Goal: Information Seeking & Learning: Learn about a topic

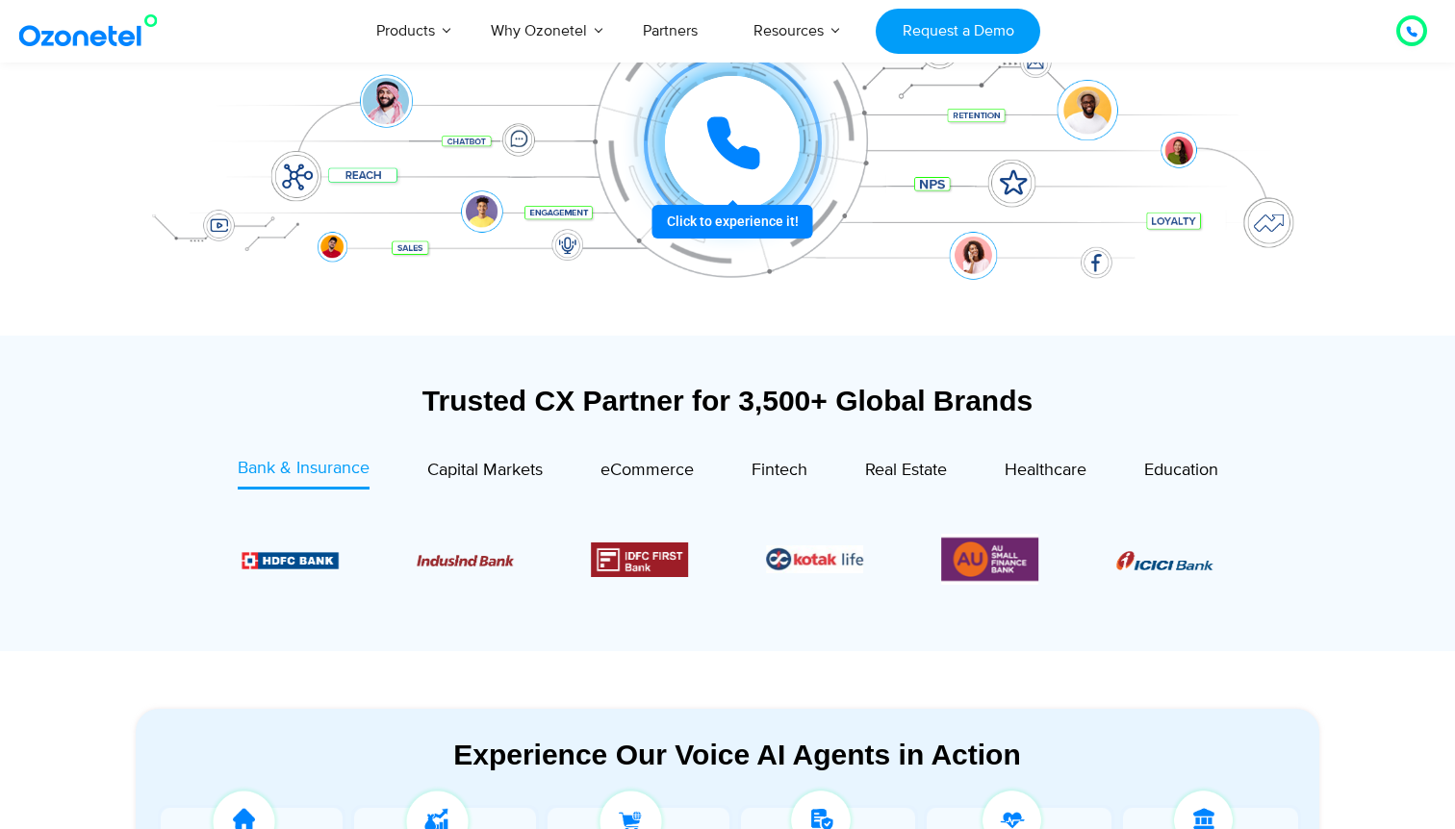
scroll to position [426, 0]
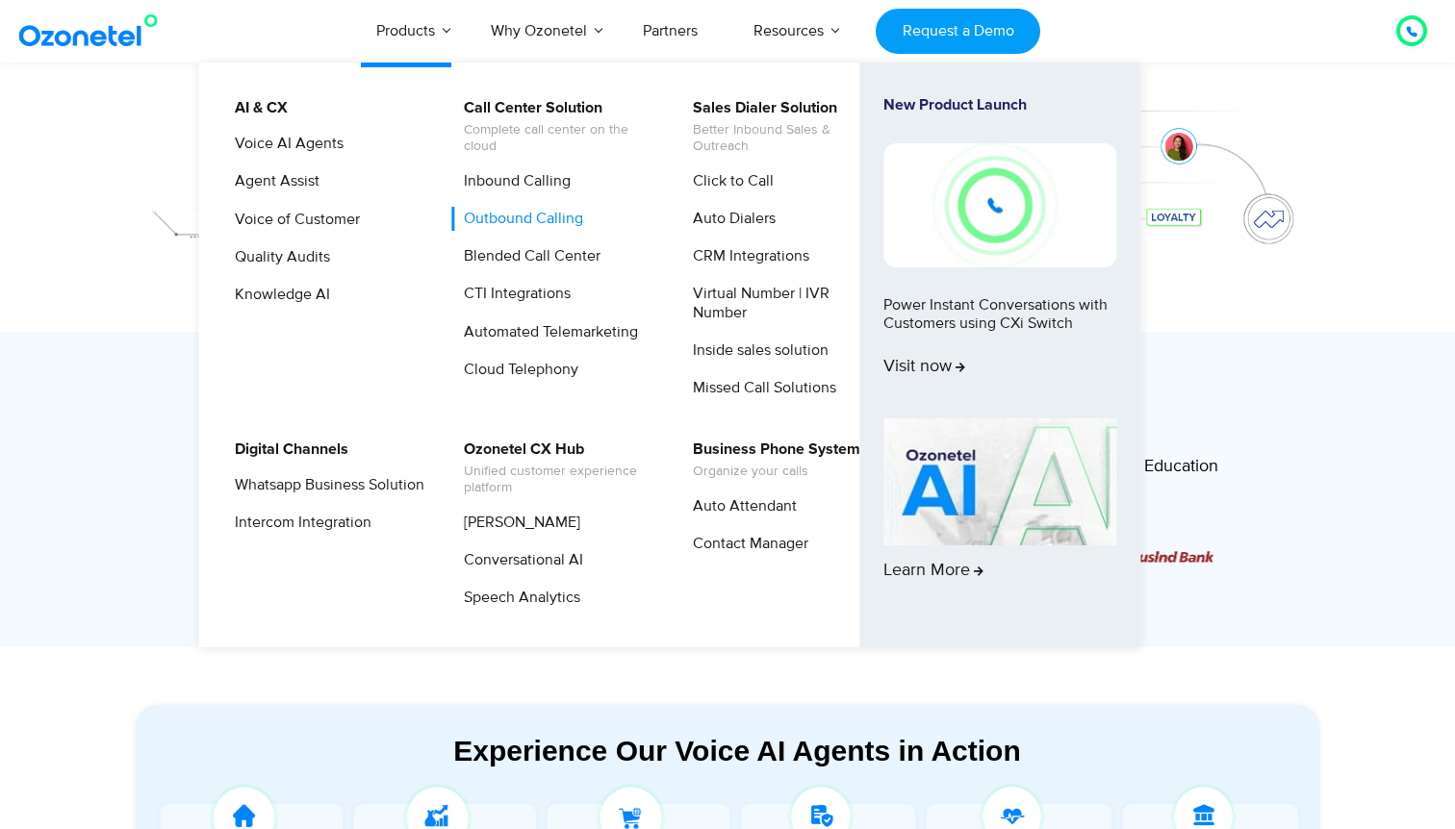
click at [531, 226] on link "Outbound Calling" at bounding box center [518, 219] width 135 height 24
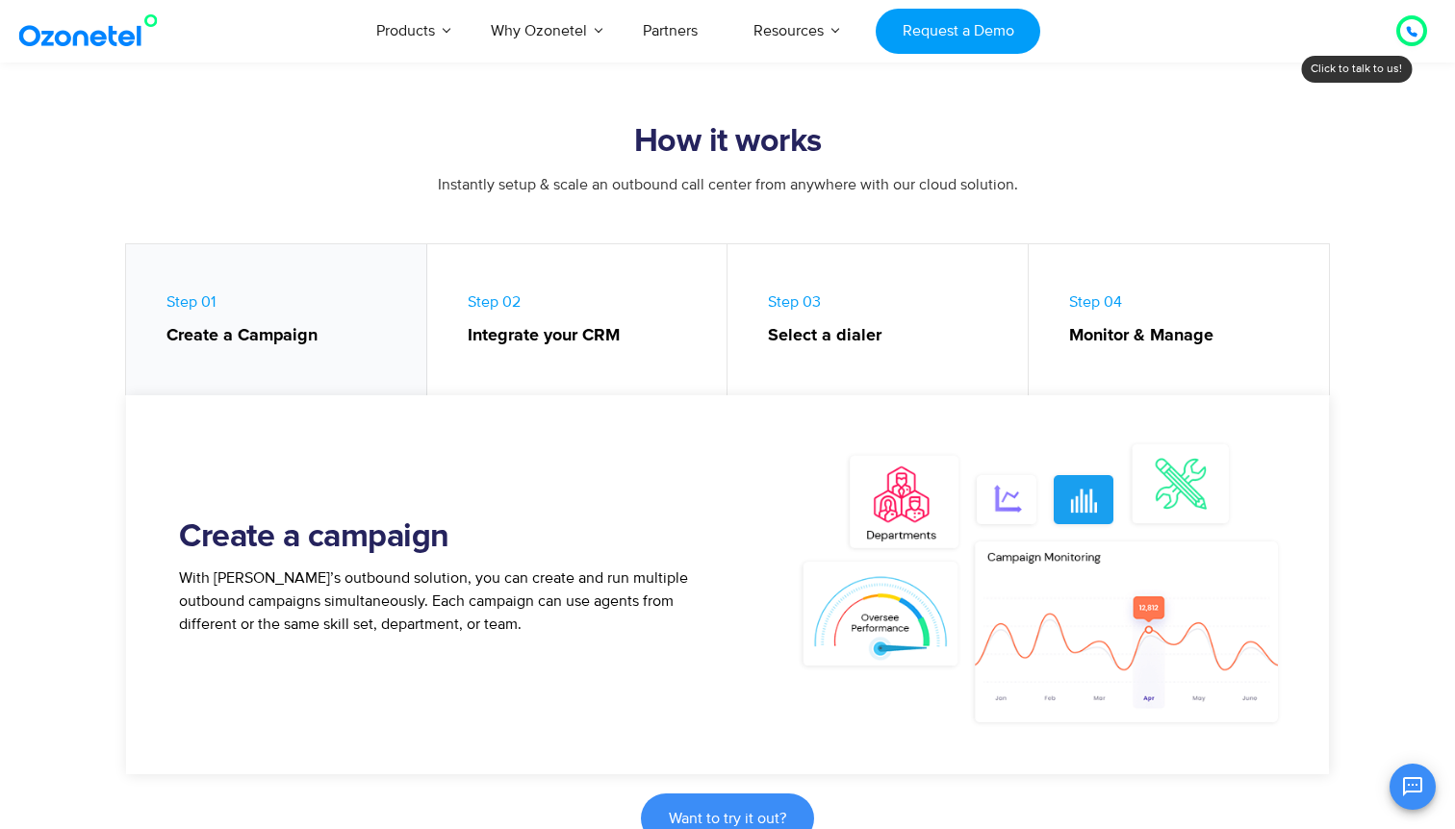
scroll to position [784, 0]
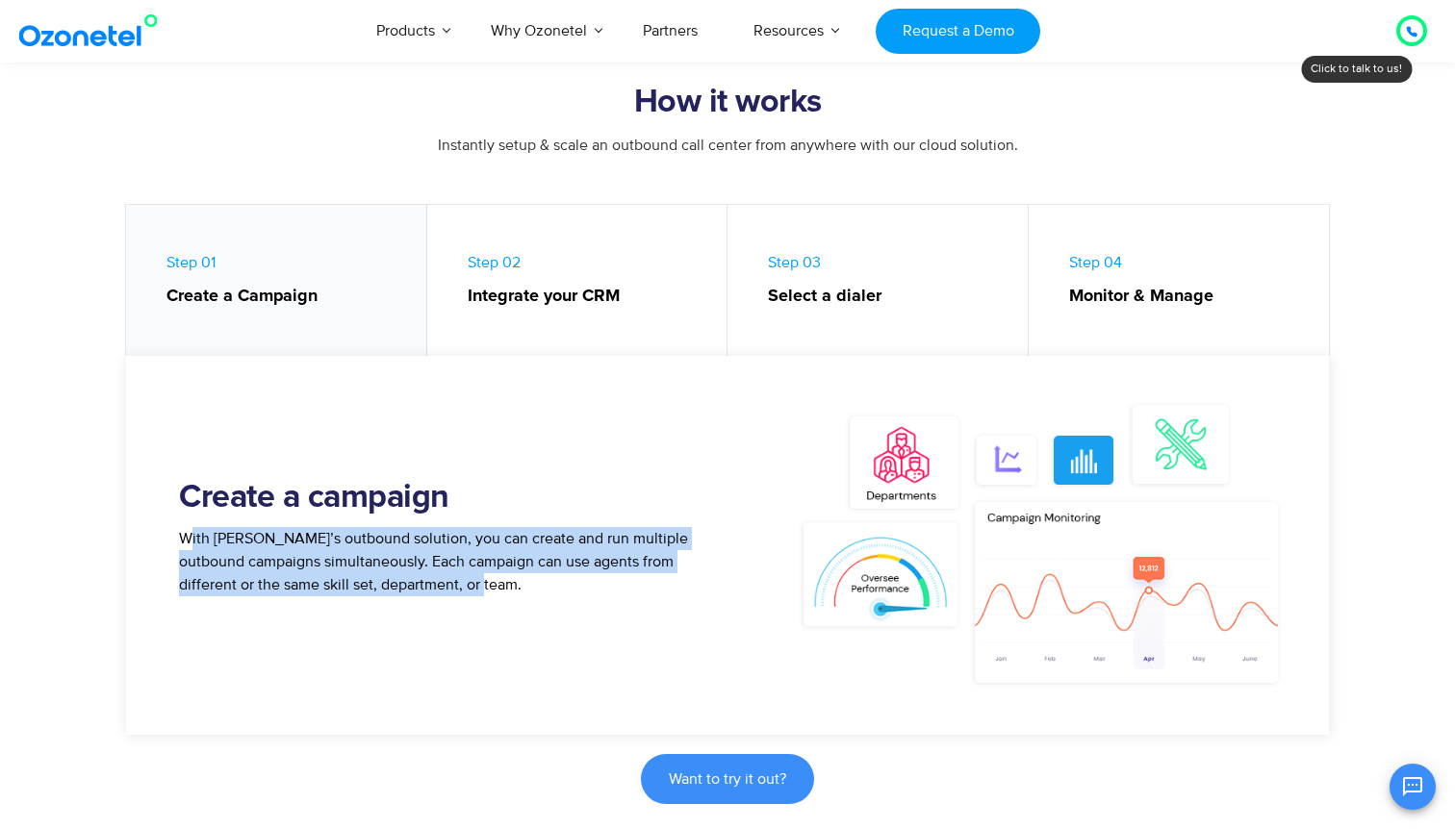
drag, startPoint x: 189, startPoint y: 546, endPoint x: 471, endPoint y: 600, distance: 288.1
click at [471, 600] on div "With Ozonetel’s outbound solution, you can create and run multiple outbound cam…" at bounding box center [453, 569] width 548 height 85
drag, startPoint x: 471, startPoint y: 600, endPoint x: 166, endPoint y: 535, distance: 311.9
click at [166, 535] on div "Create a campaign With Ozonetel’s outbound solution, you can create and run mul…" at bounding box center [438, 545] width 577 height 317
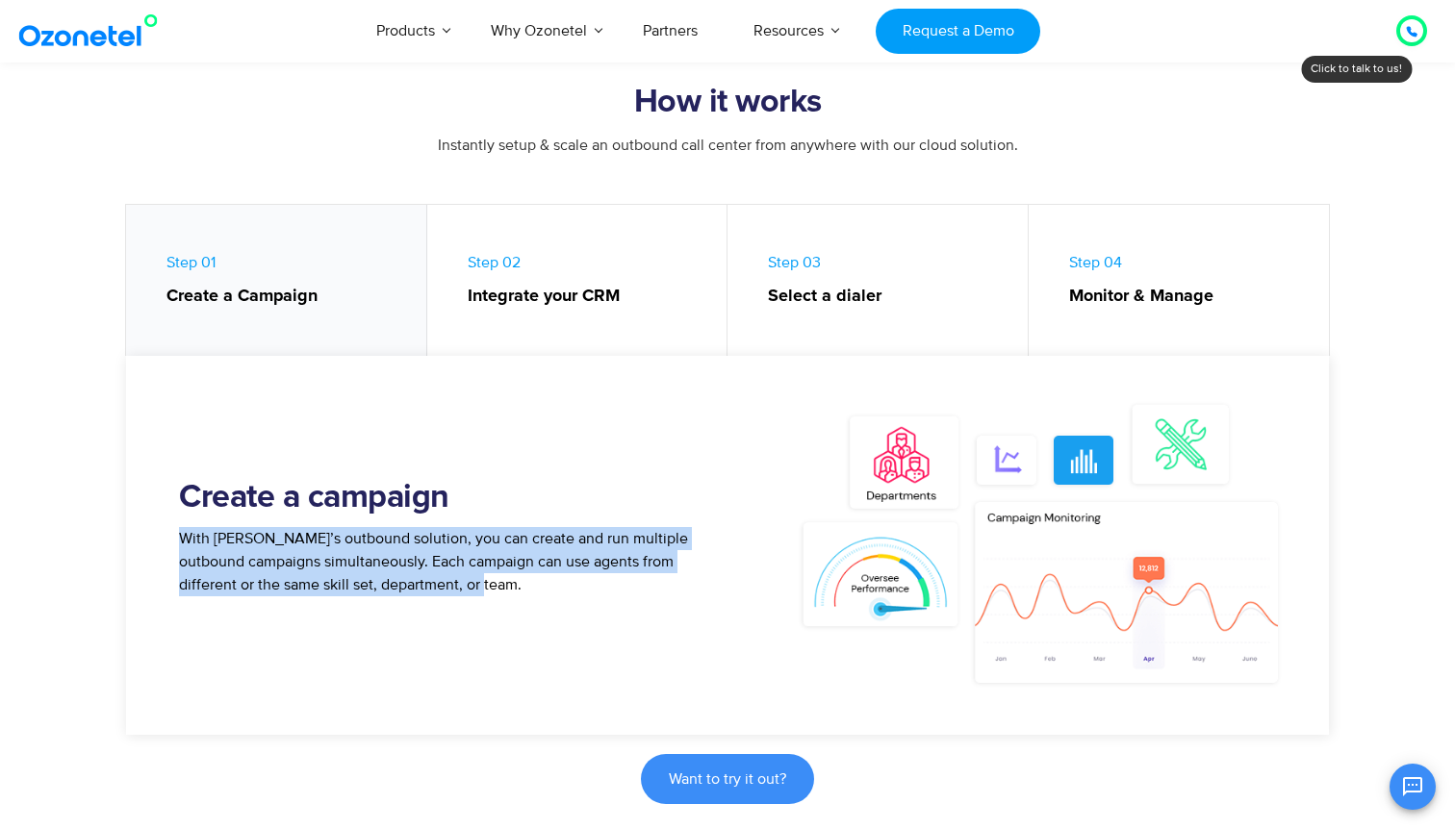
click at [573, 623] on div "Create a campaign With Ozonetel’s outbound solution, you can create and run mul…" at bounding box center [438, 545] width 577 height 317
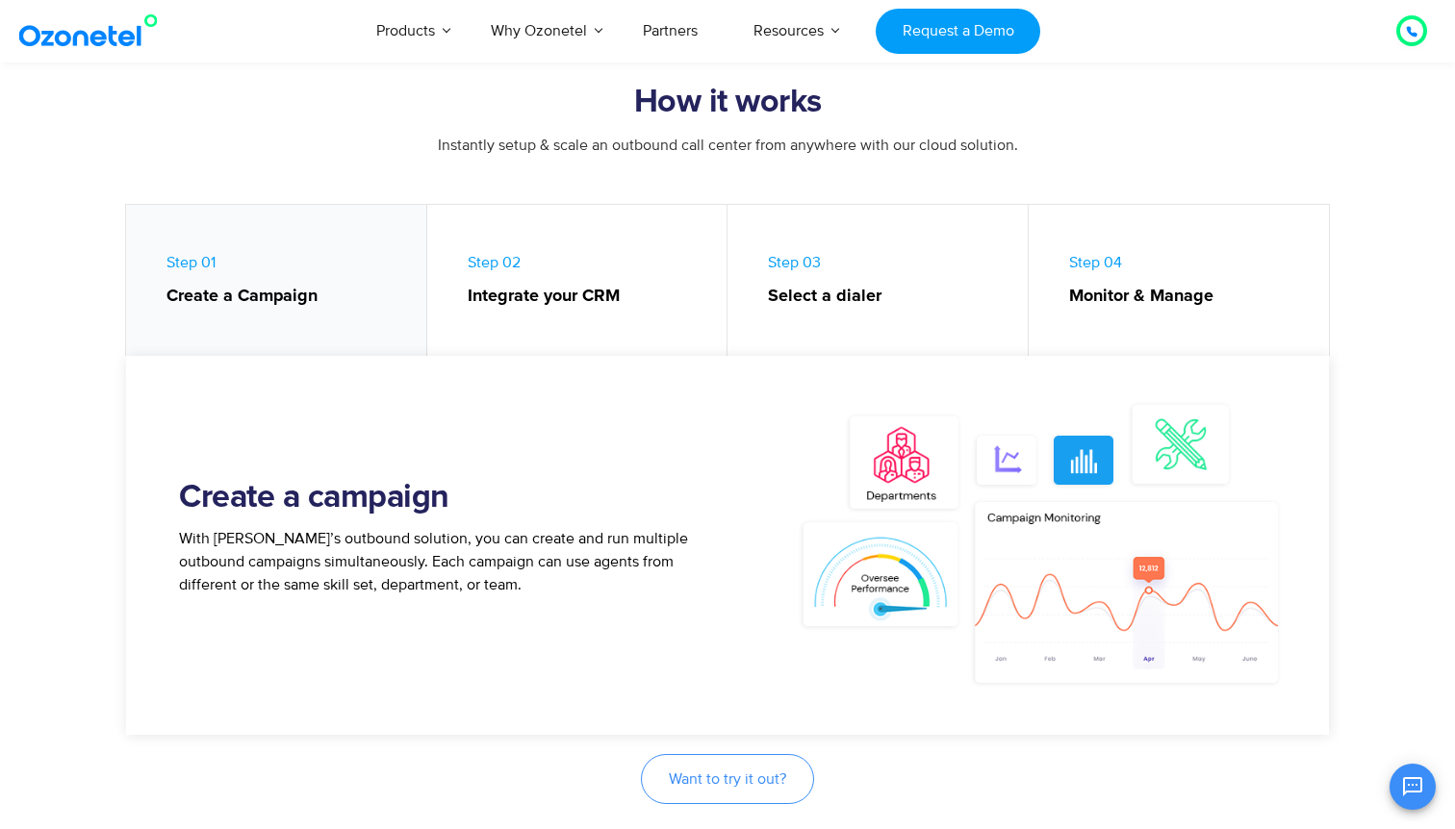
click at [720, 789] on link "Want to try it out?" at bounding box center [727, 779] width 173 height 50
click at [796, 301] on strong "Select a dialer" at bounding box center [888, 297] width 241 height 26
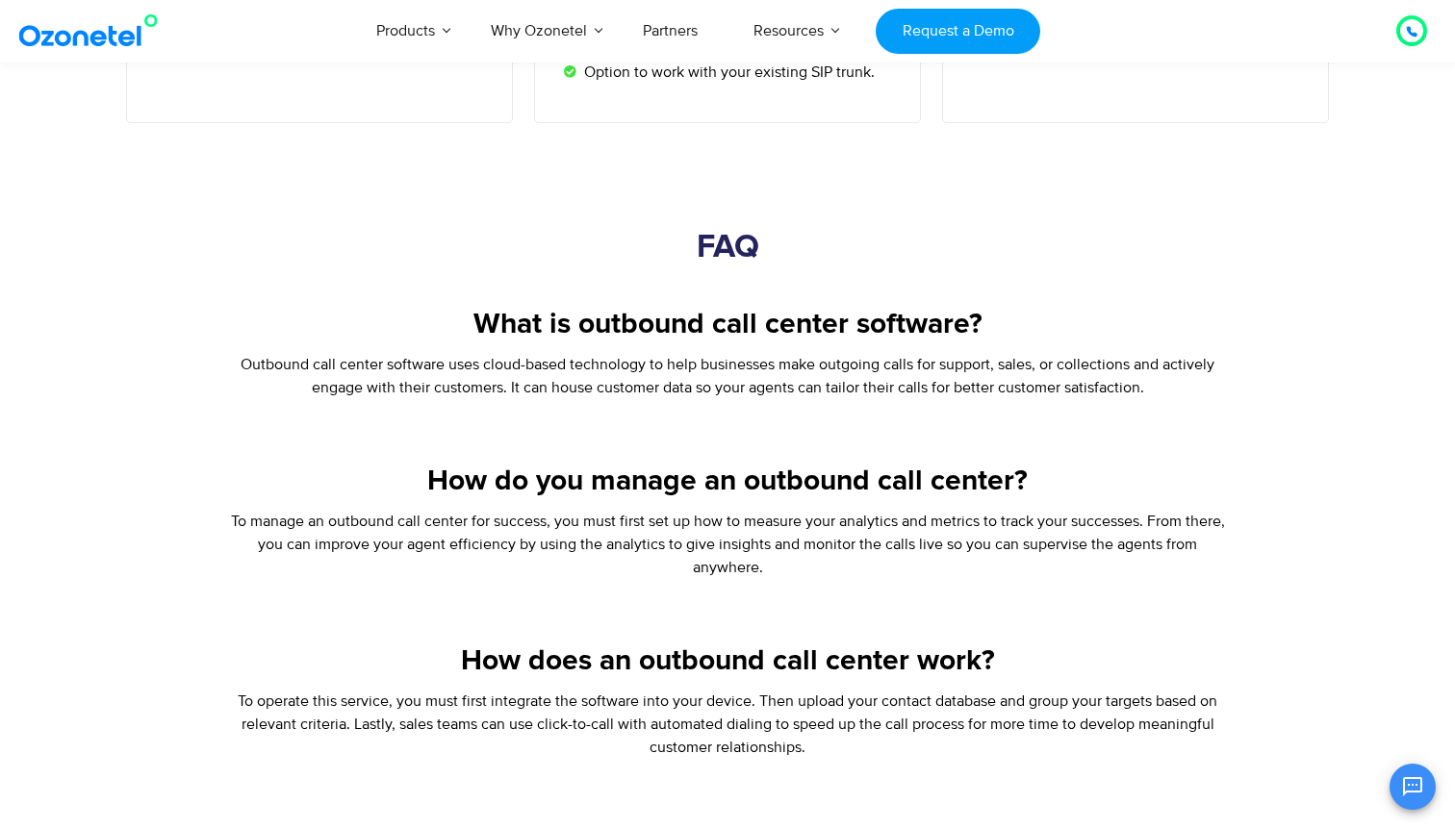
scroll to position [2981, 0]
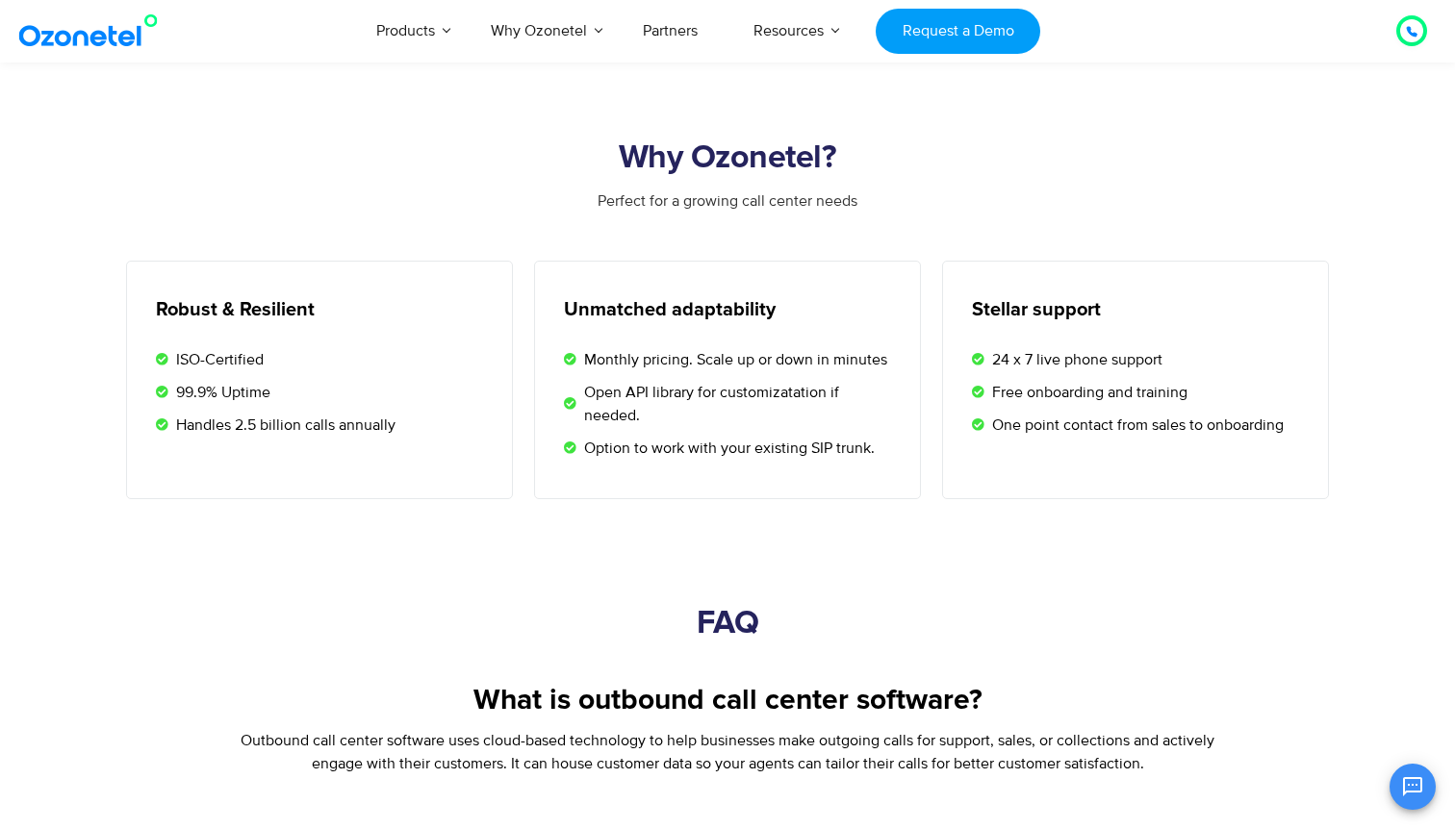
click at [1411, 799] on button "Open chat" at bounding box center [1412, 787] width 46 height 46
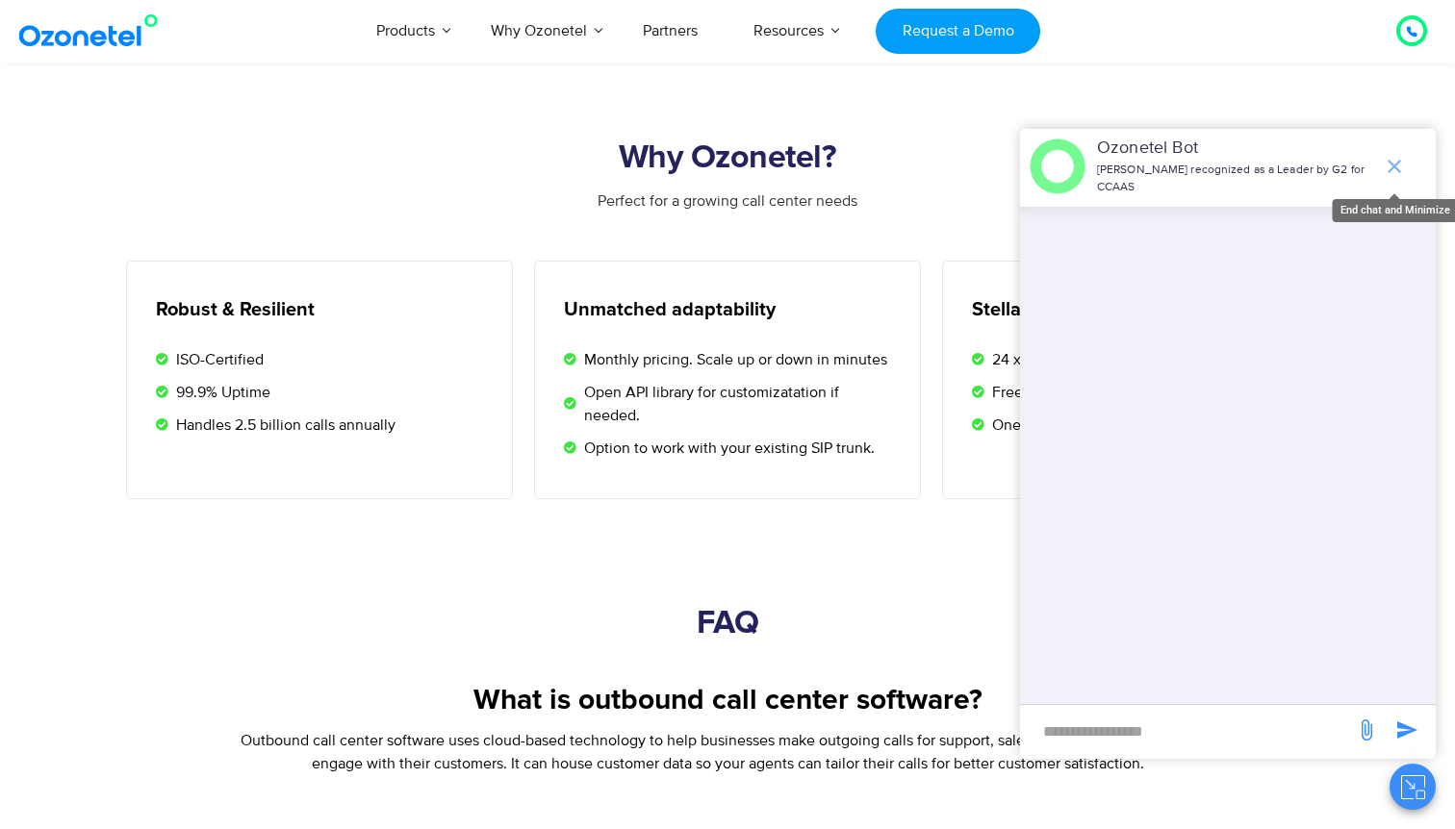
click at [1386, 165] on icon "end chat or minimize" at bounding box center [1394, 166] width 23 height 23
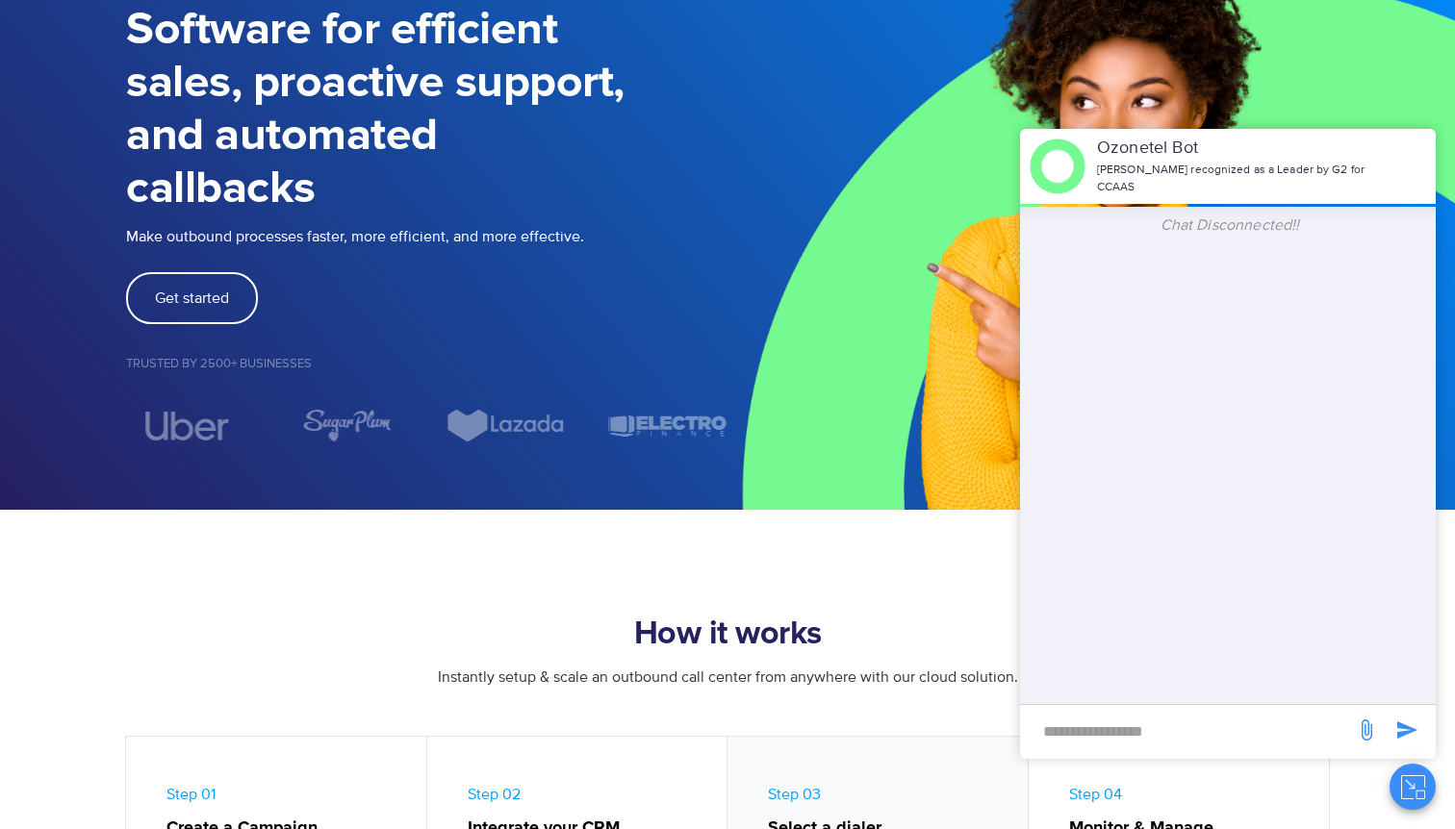
scroll to position [0, 0]
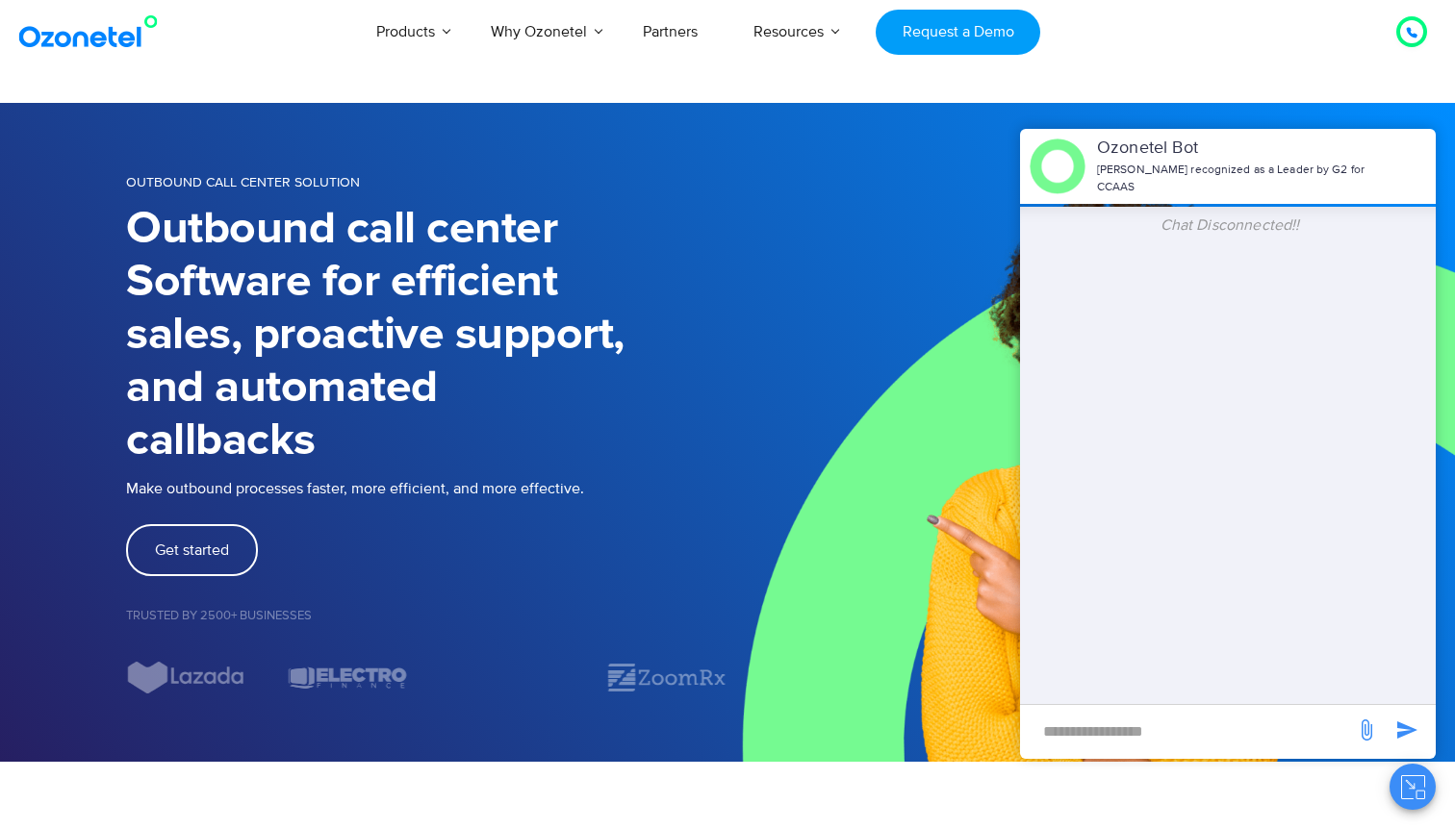
click at [1119, 734] on input "new-msg-input" at bounding box center [1187, 731] width 316 height 33
type input "**"
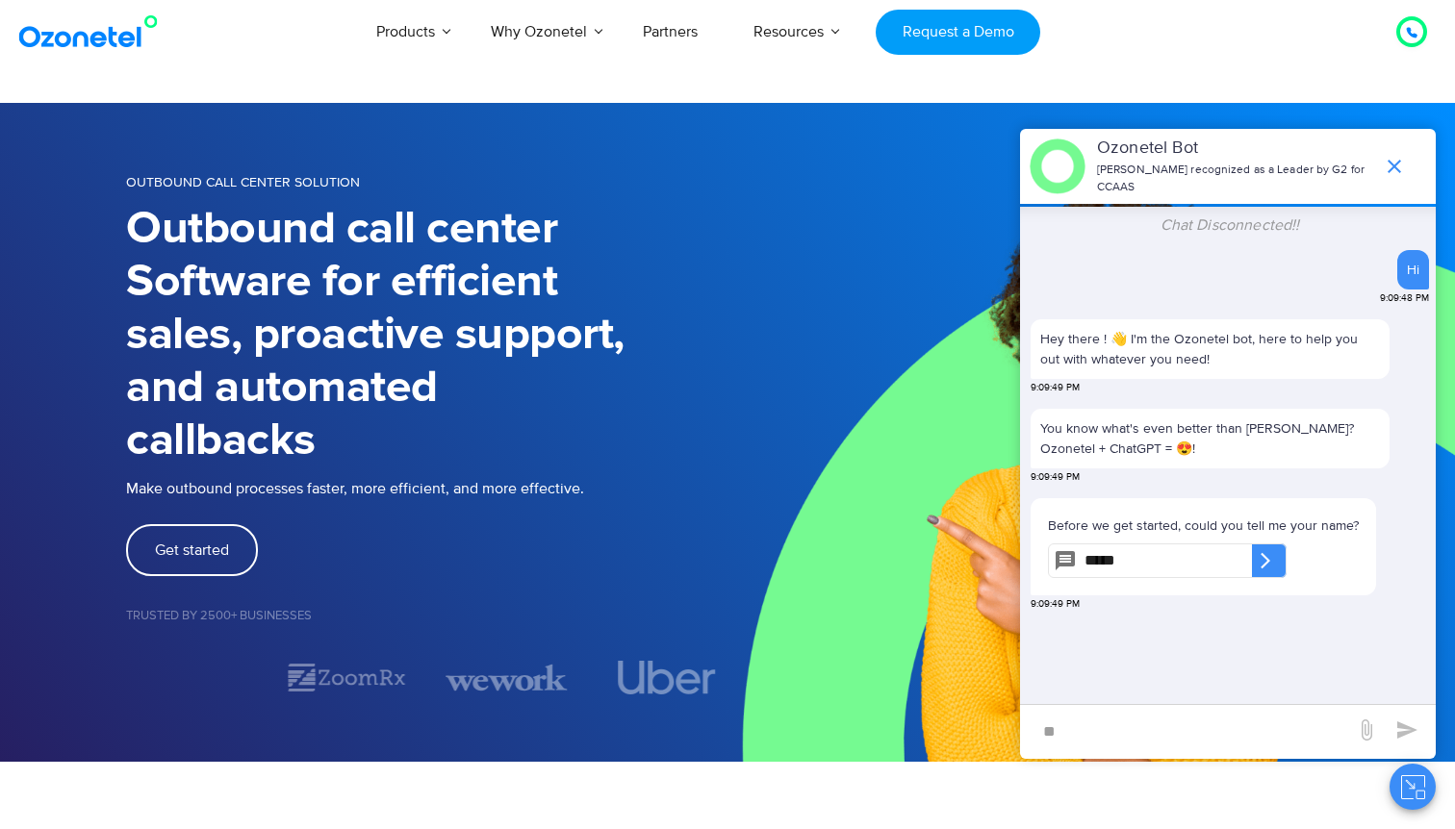
type input "*****"
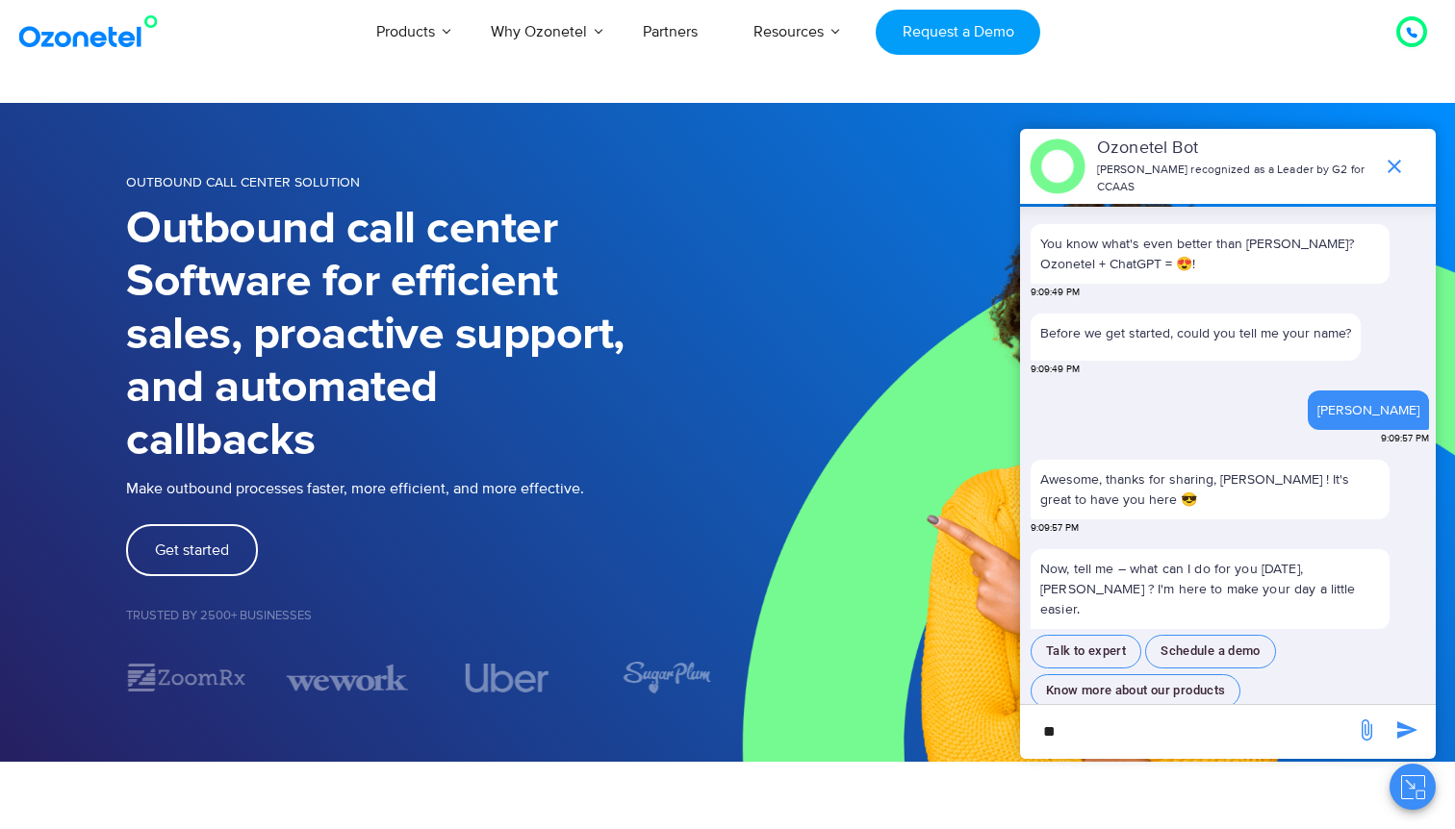
scroll to position [171, 0]
click at [1073, 637] on button "Talk to expert" at bounding box center [1085, 652] width 111 height 34
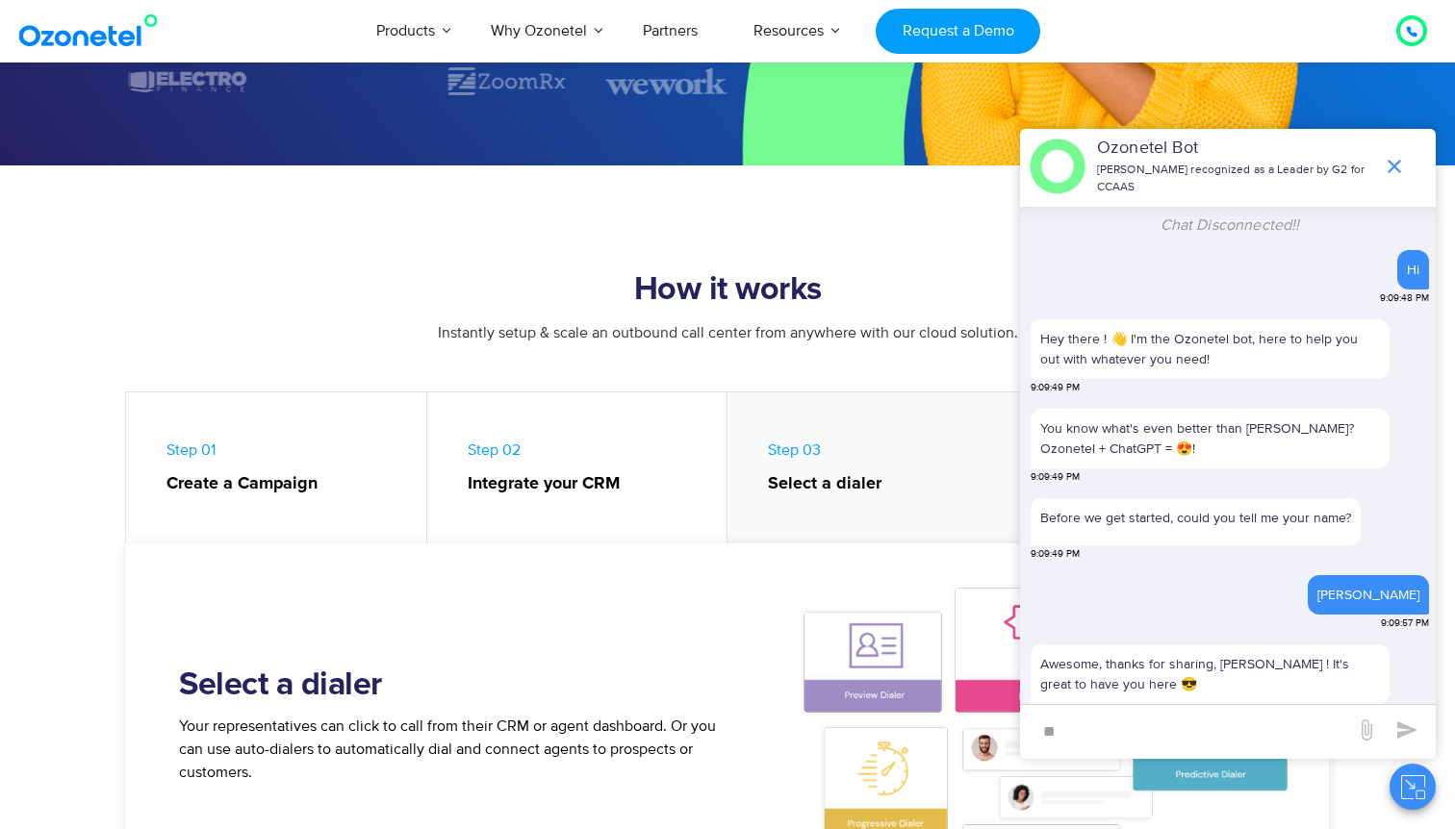
scroll to position [217, 0]
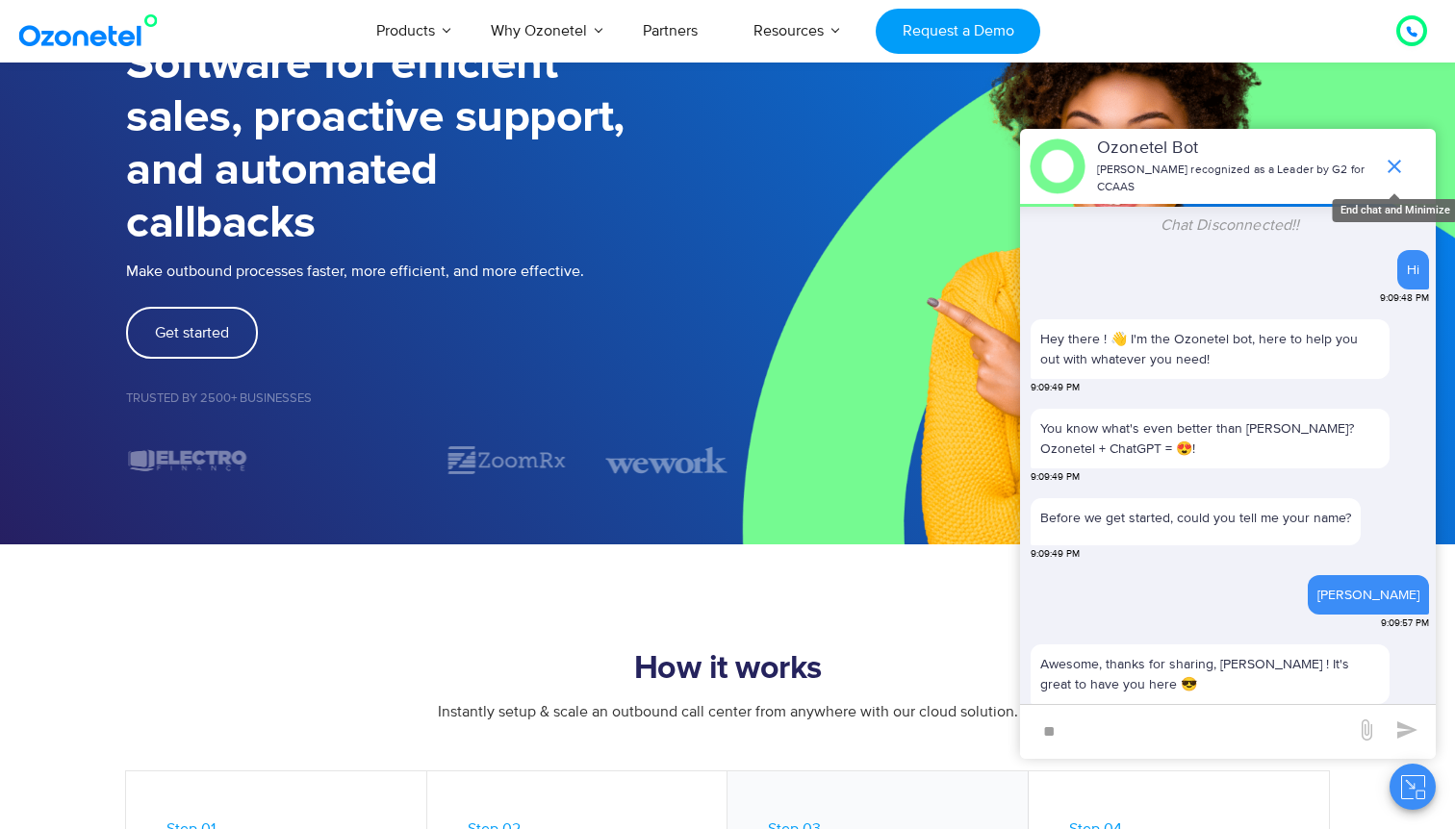
click at [1389, 180] on span "end chat or minimize" at bounding box center [1394, 166] width 38 height 38
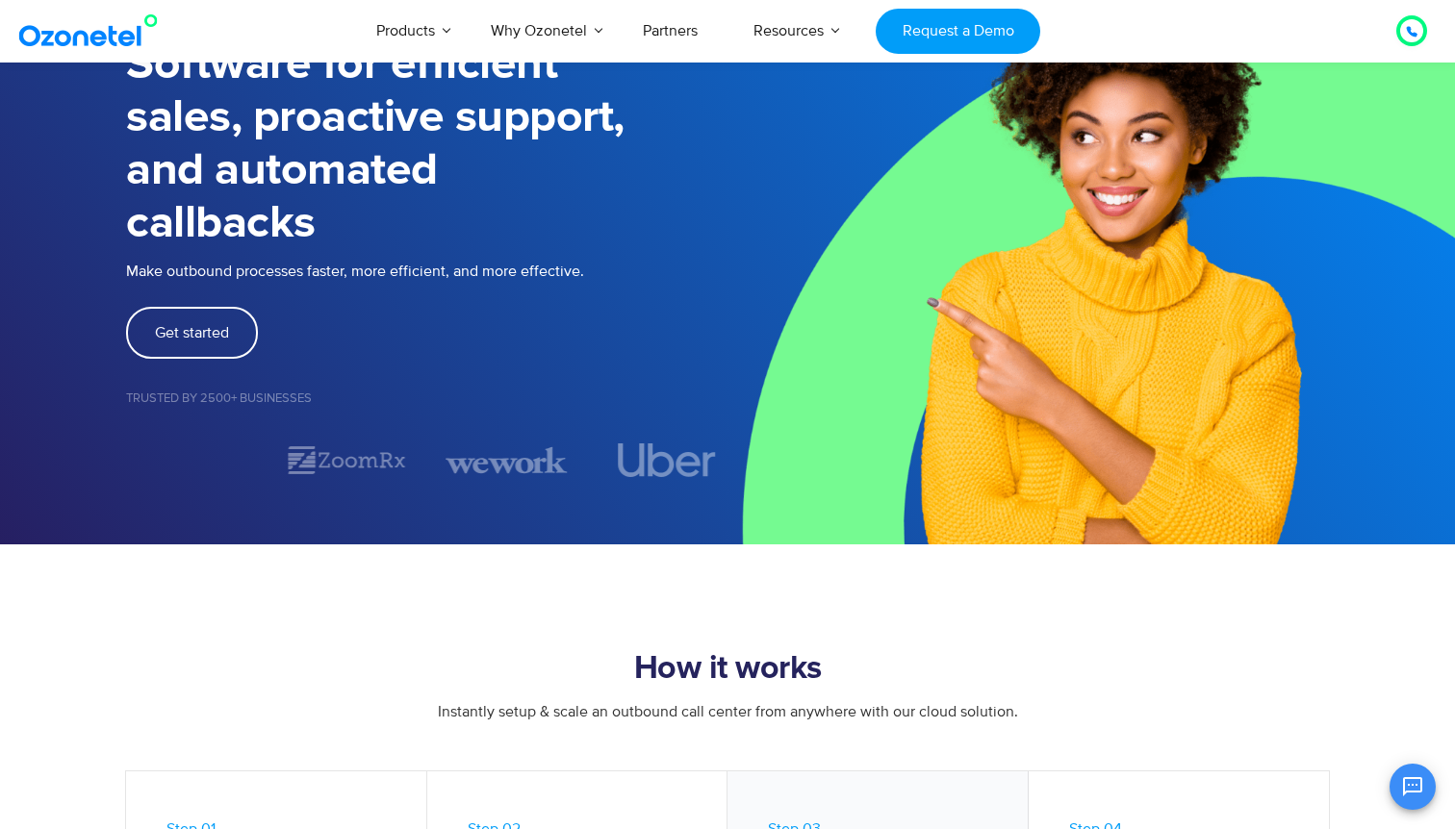
scroll to position [789, 0]
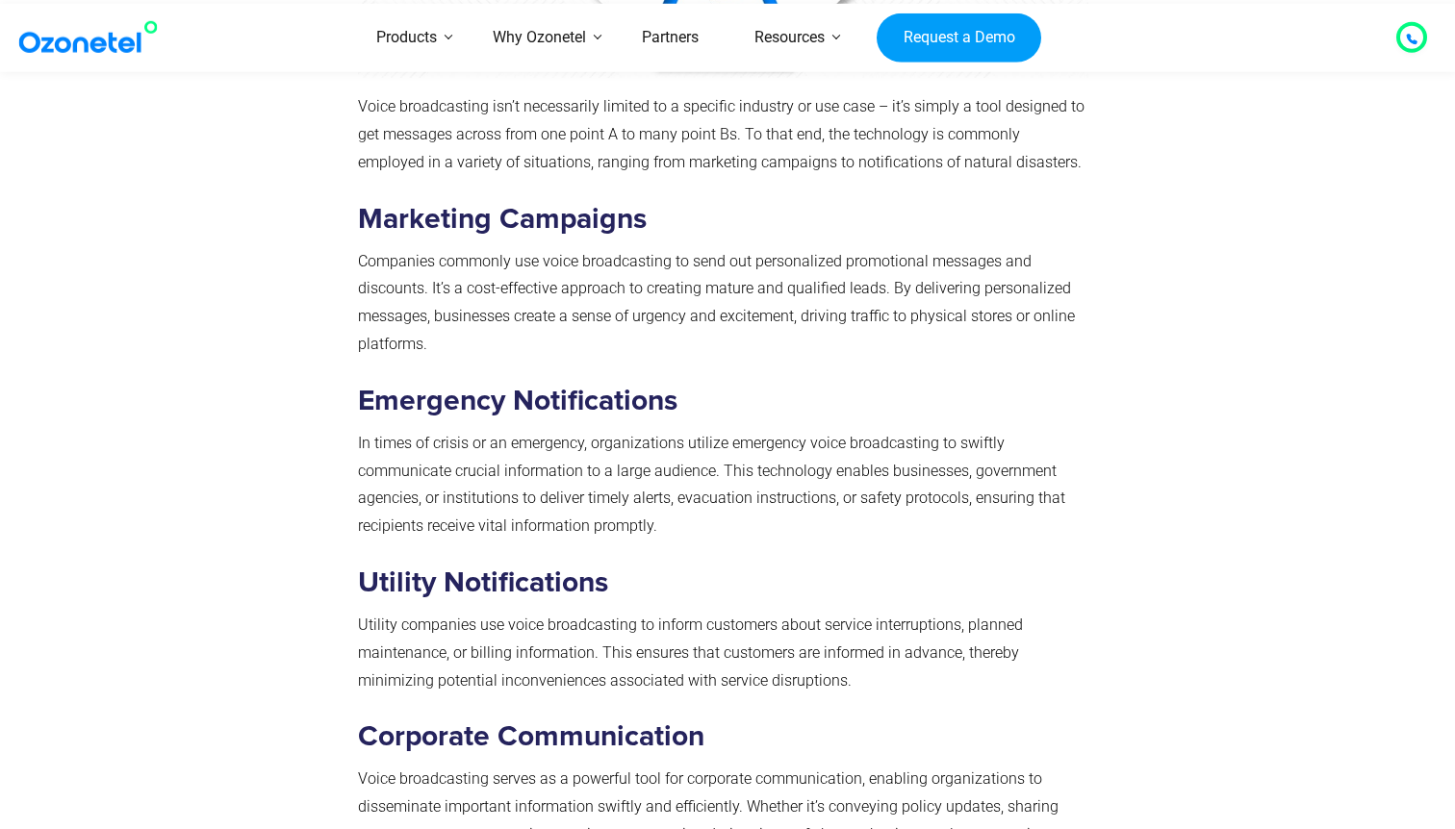
scroll to position [3977, 0]
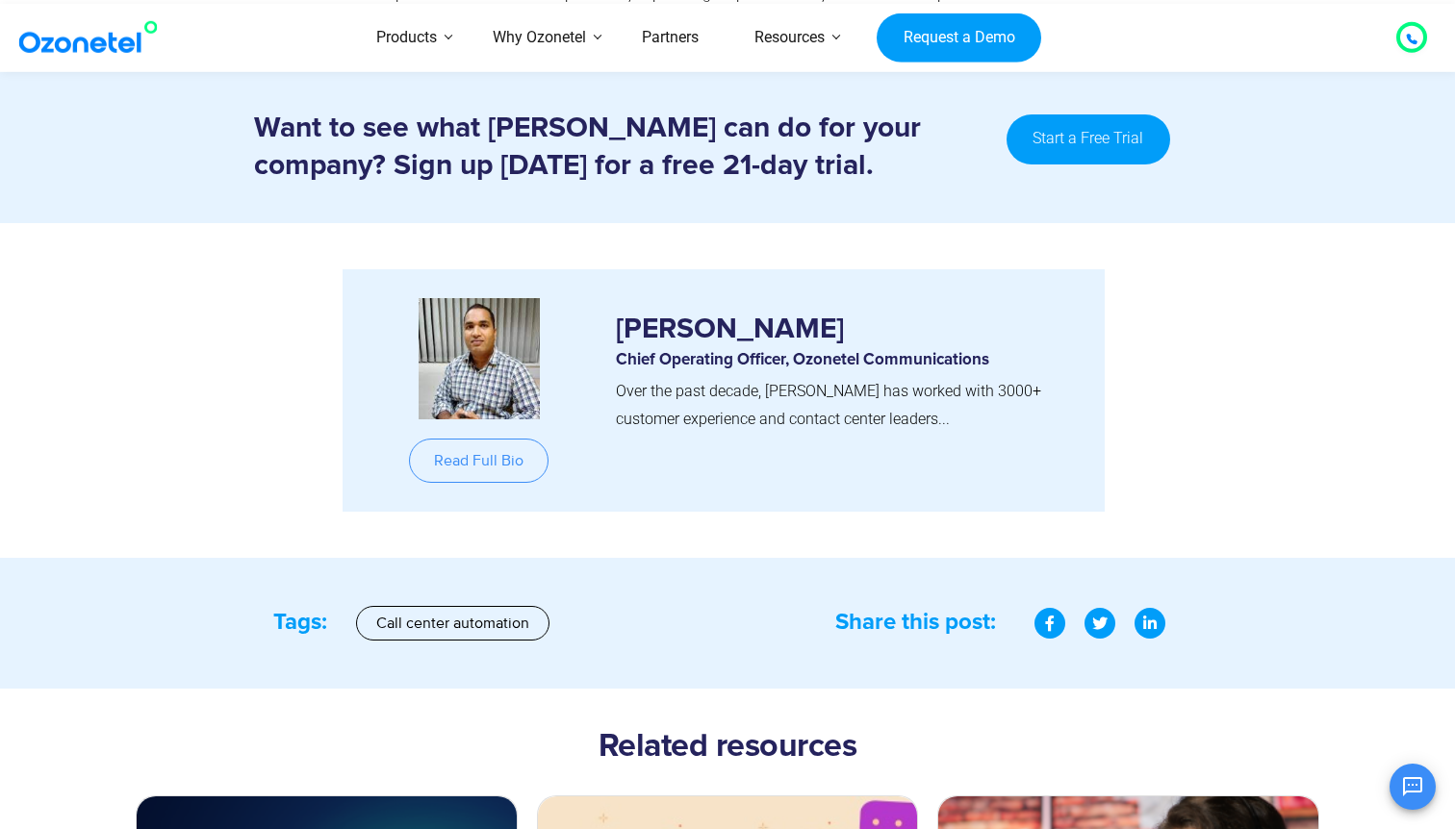
scroll to position [9668, 0]
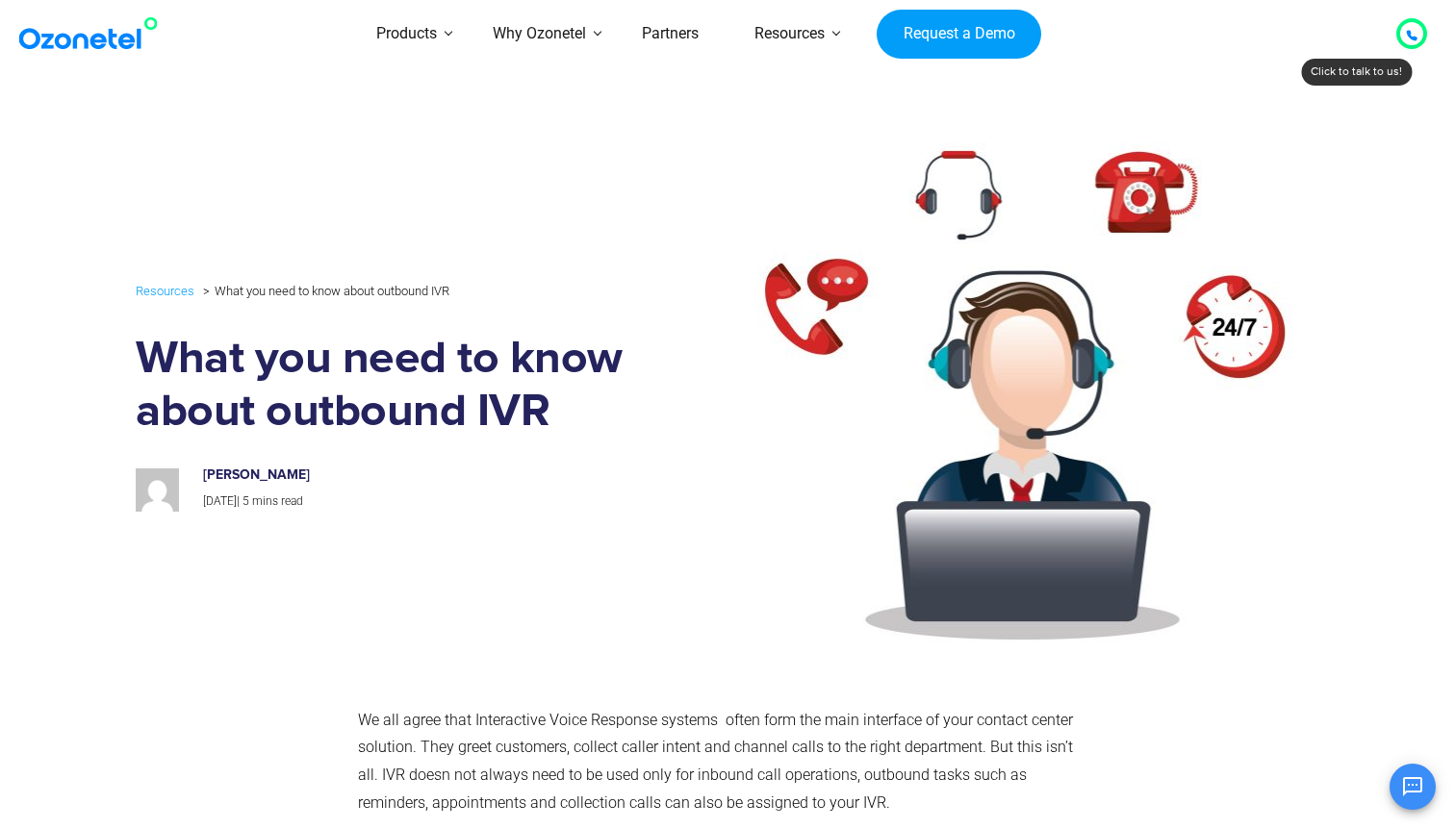
click at [789, 401] on img at bounding box center [975, 396] width 662 height 566
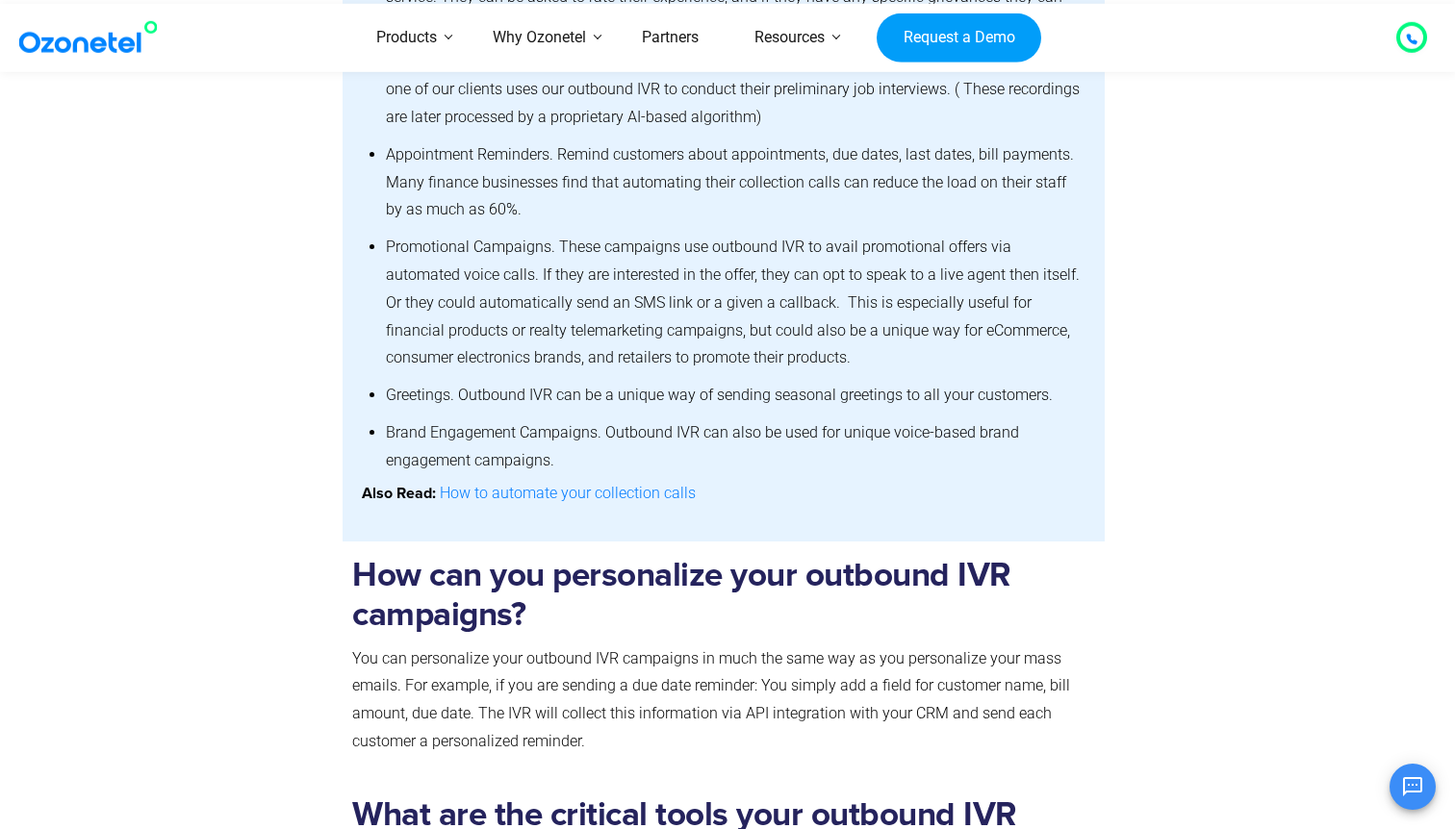
scroll to position [1590, 0]
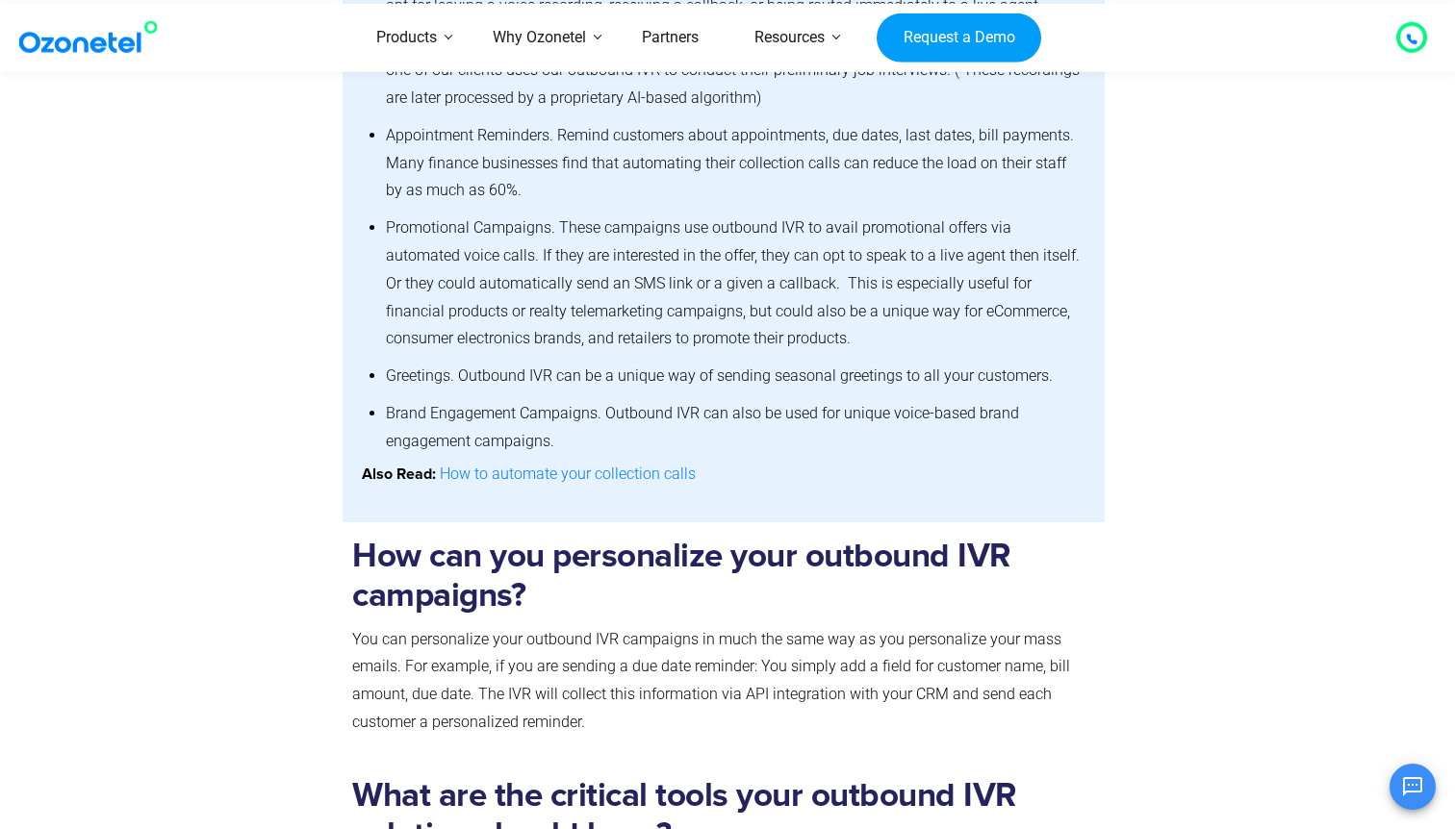
click at [634, 479] on div "How can you personalize your outbound IVR campaigns? You can personalize your o…" at bounding box center [723, 611] width 743 height 283
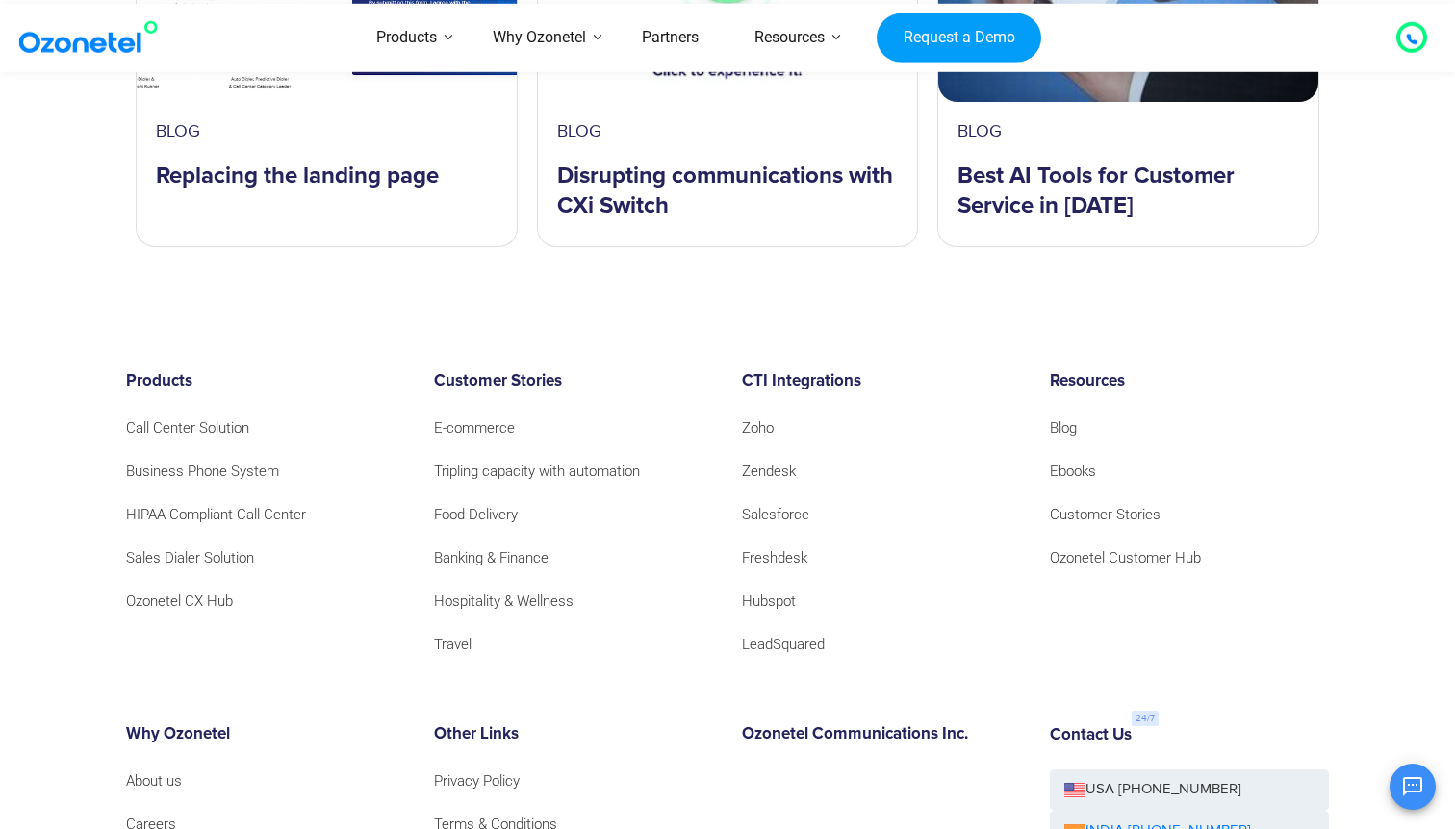
scroll to position [4085, 0]
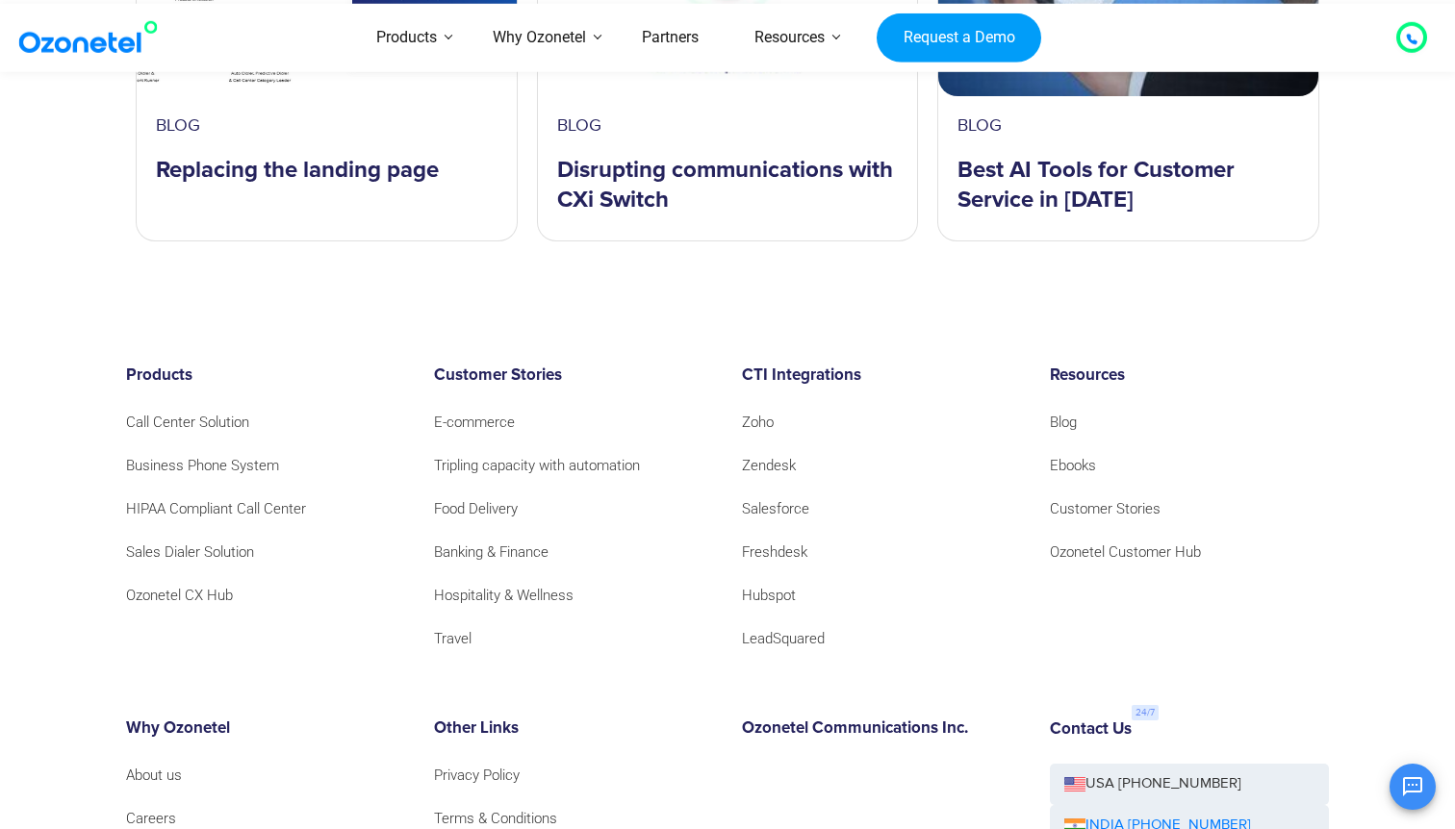
click at [712, 708] on div "Products Call Center Solution Business Phone System HIPAA Compliant Call Center…" at bounding box center [727, 705] width 1231 height 676
